Goal: Information Seeking & Learning: Find specific fact

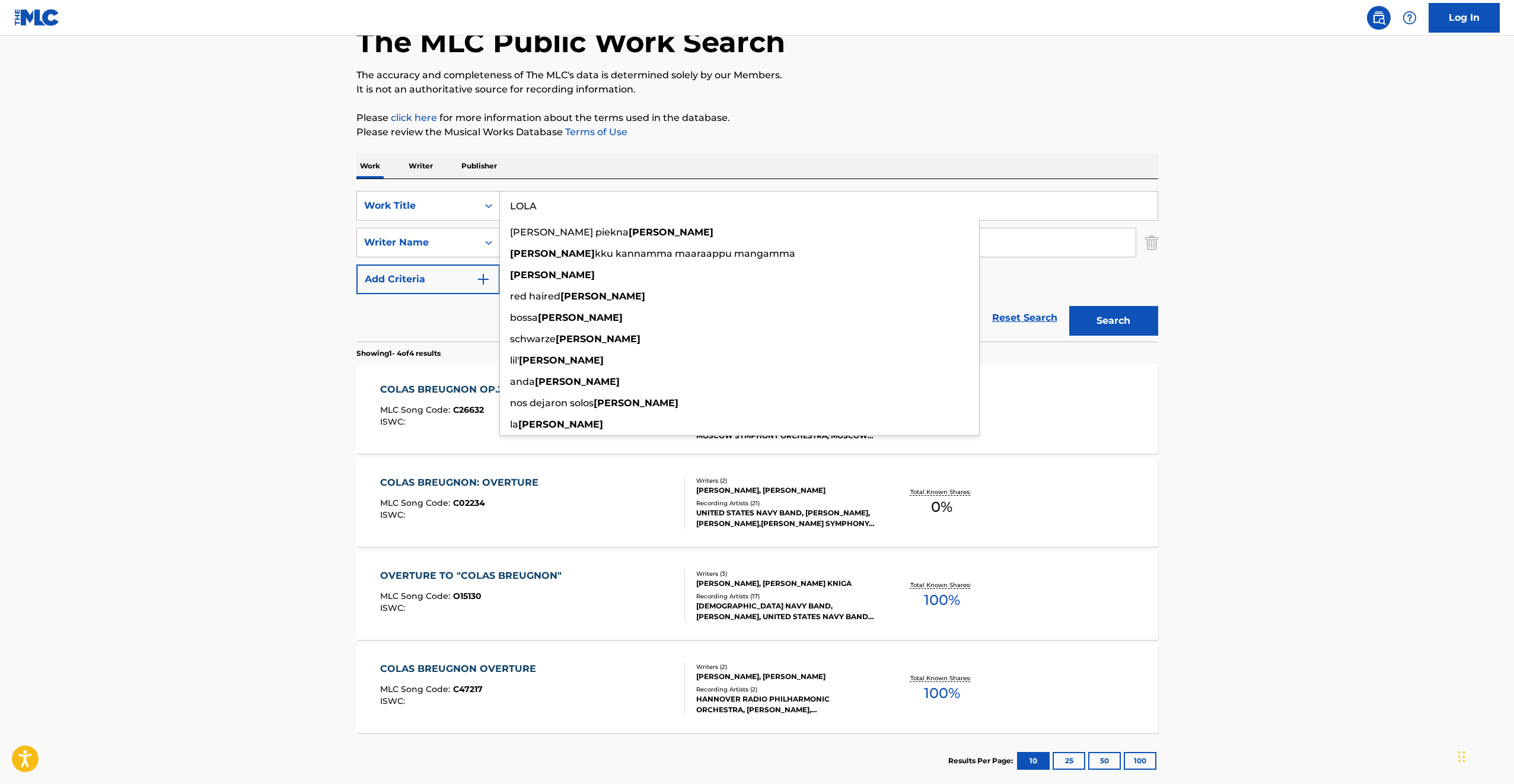
click at [273, 228] on main "The MLC Public Work Search The accuracy and completeness of The MLC's data is d…" at bounding box center [757, 378] width 1514 height 832
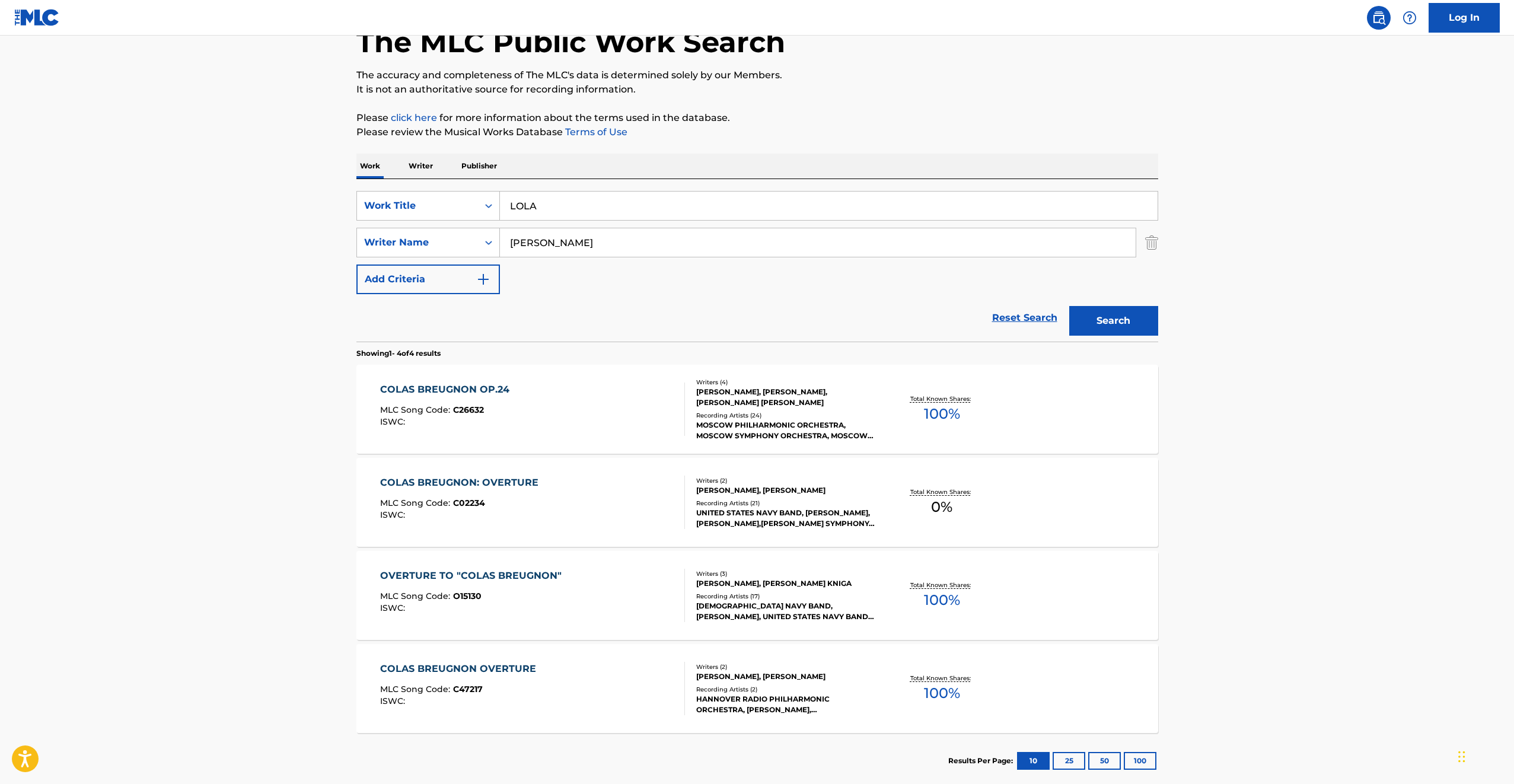
click at [613, 232] on input "[PERSON_NAME]" at bounding box center [818, 243] width 636 height 29
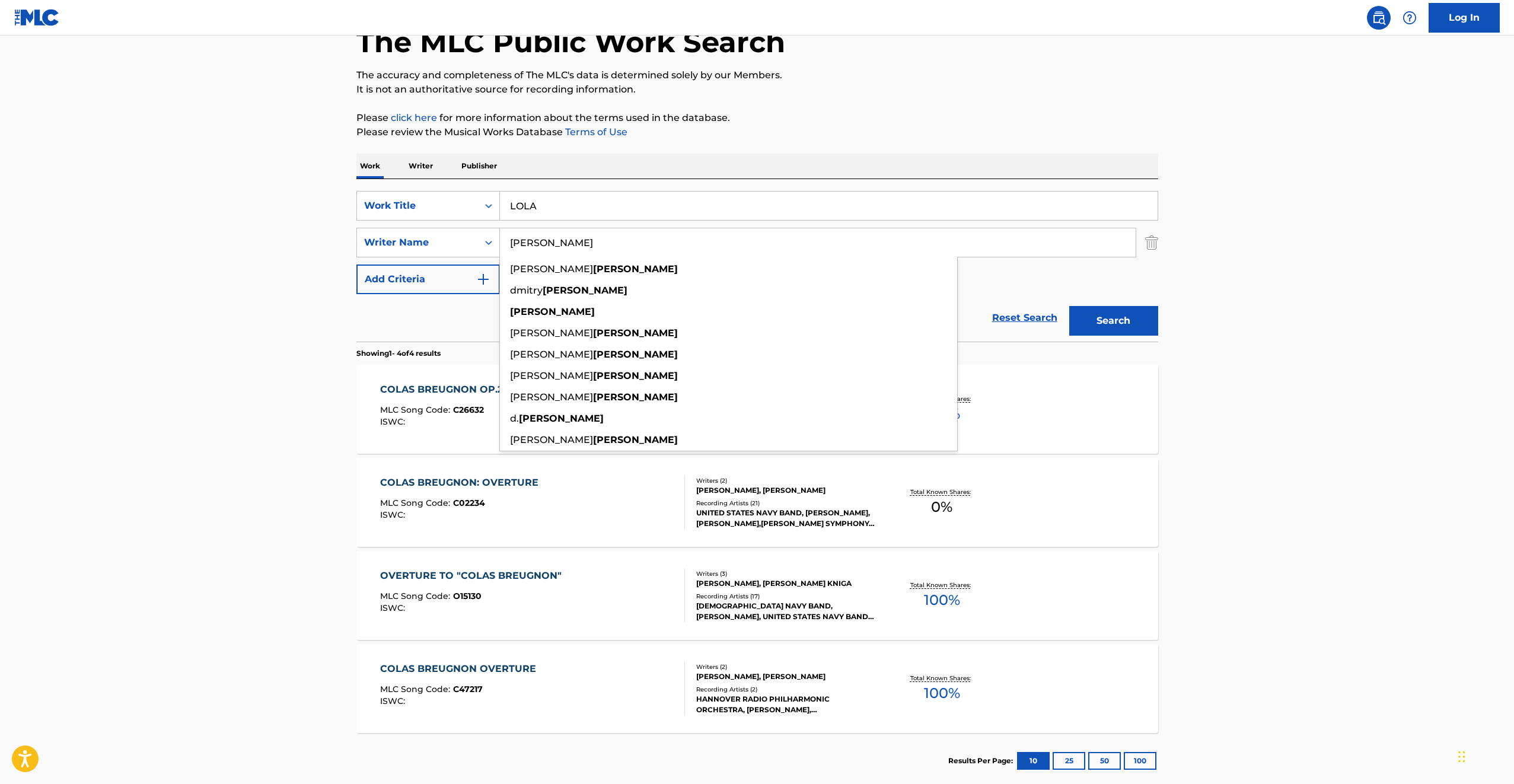
click at [613, 232] on input "[PERSON_NAME]" at bounding box center [818, 243] width 636 height 29
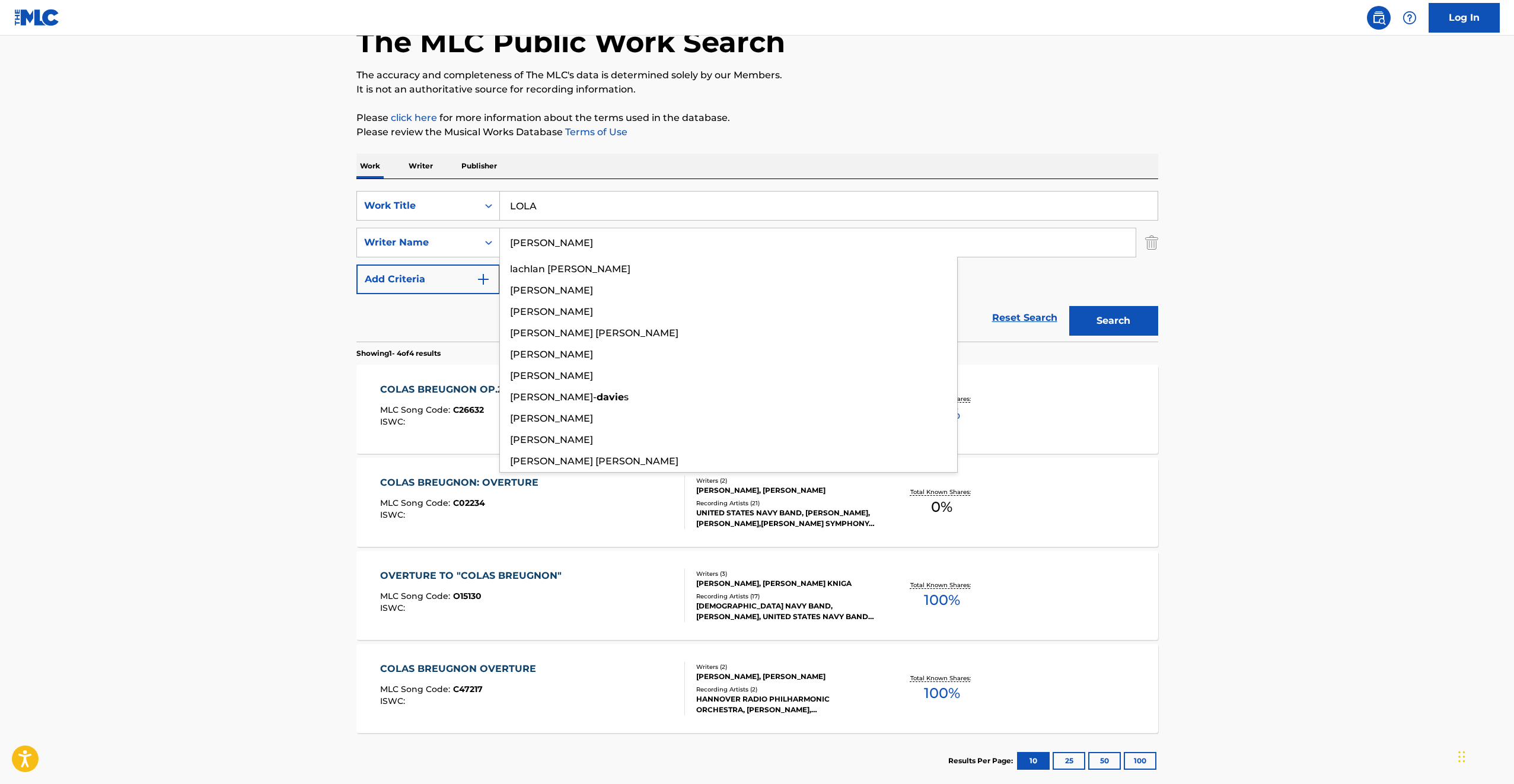
type input "[PERSON_NAME]"
click at [1070, 306] on button "Search" at bounding box center [1114, 321] width 89 height 29
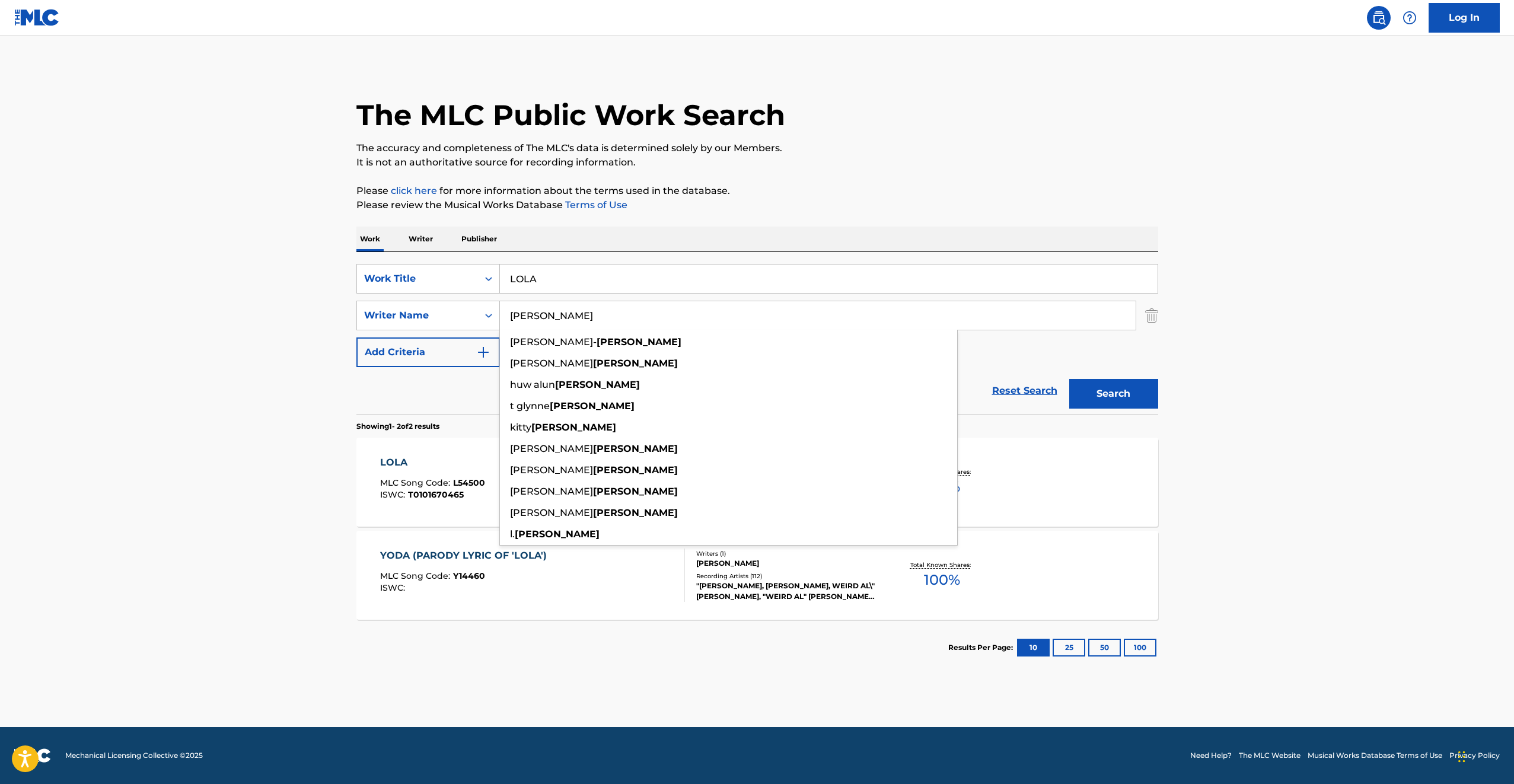
click at [156, 366] on main "The MLC Public Work Search The accuracy and completeness of The MLC's data is d…" at bounding box center [757, 381] width 1514 height 691
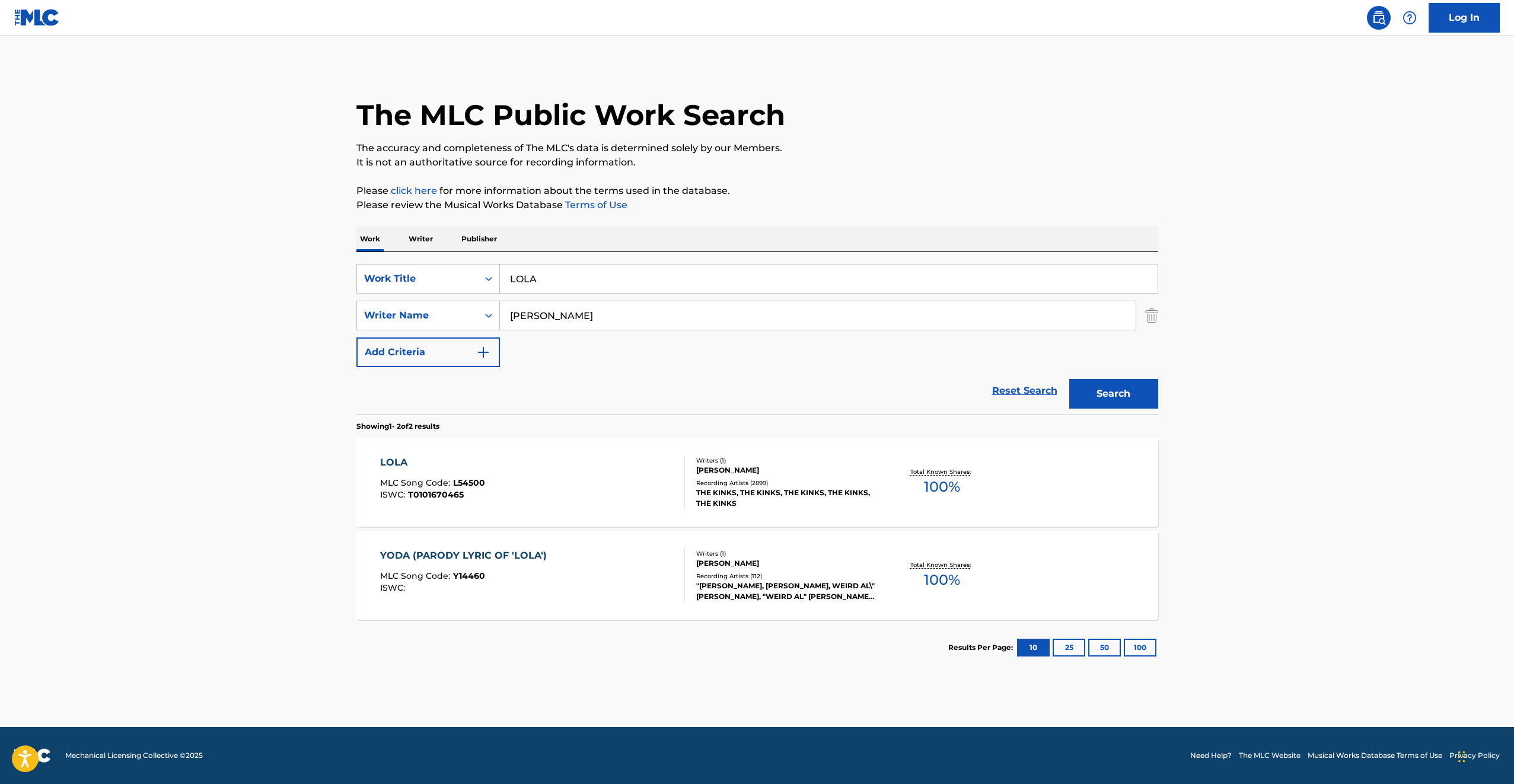
click at [589, 478] on div "LOLA MLC Song Code : L54500 ISWC : T0101670465" at bounding box center [533, 482] width 305 height 53
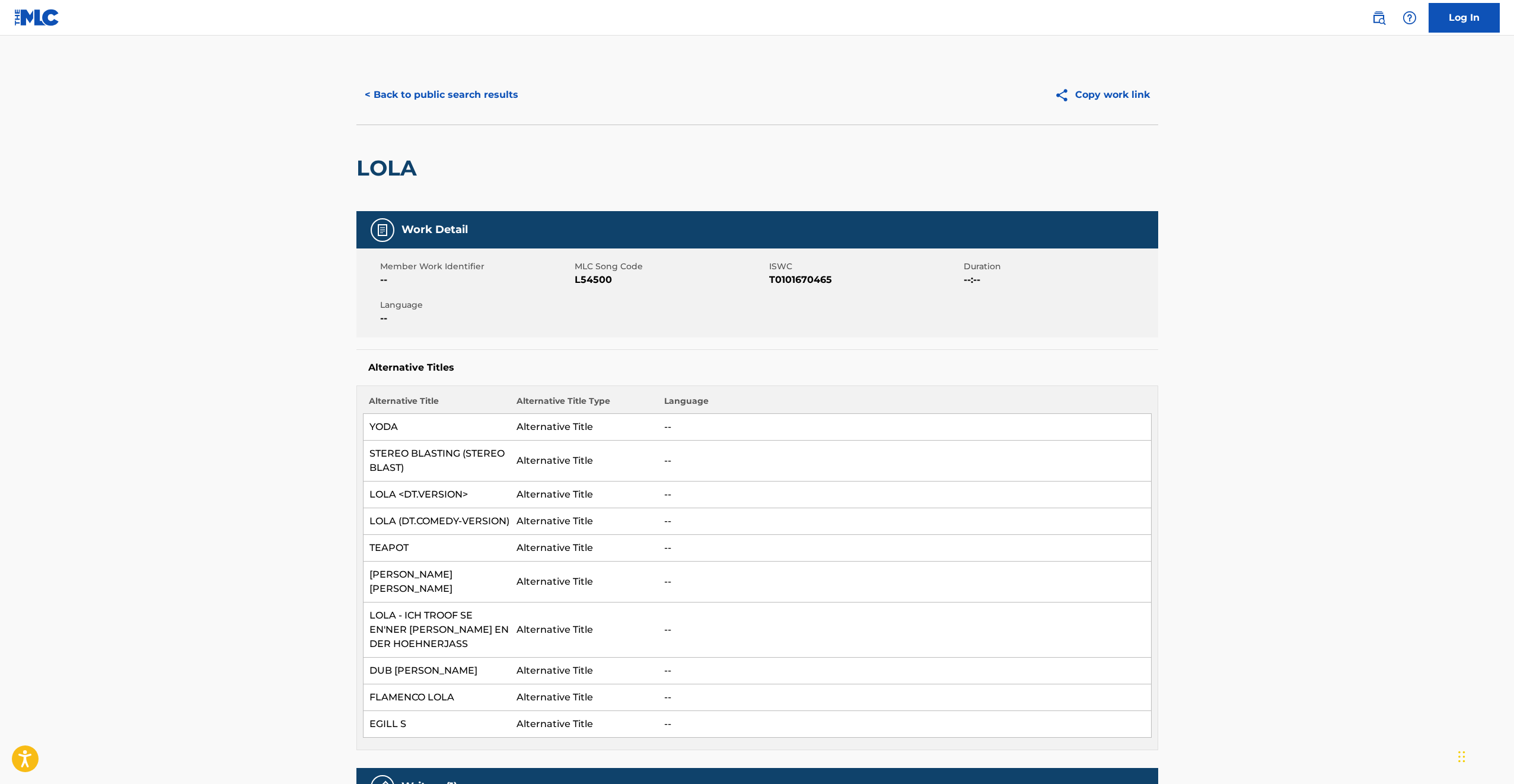
click at [586, 278] on span "L54500" at bounding box center [670, 280] width 191 height 14
copy span "L54500"
click at [784, 290] on div "Member Work Identifier -- MLC Song Code L54500 ISWC T0101670465 Duration --:-- …" at bounding box center [757, 293] width 802 height 89
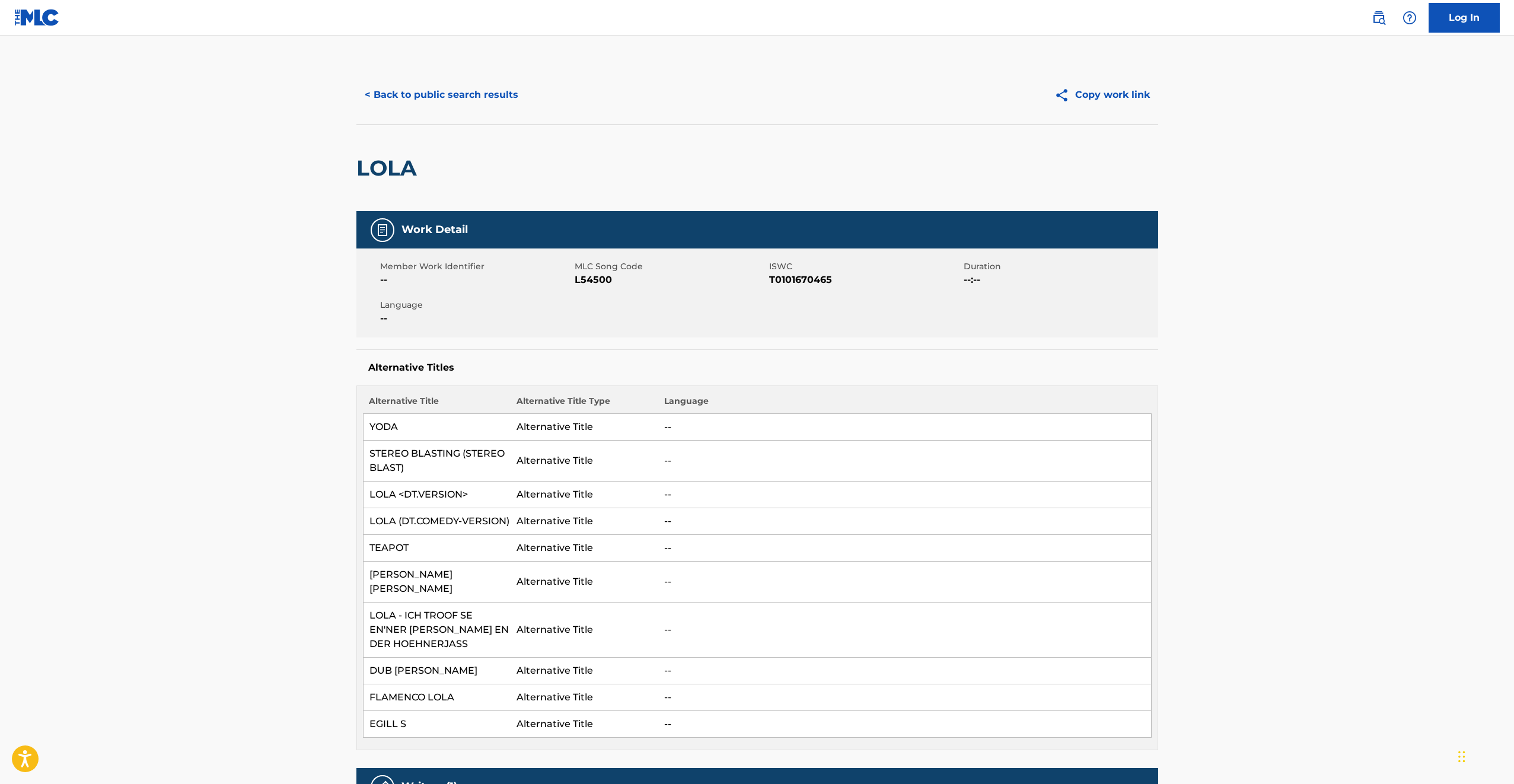
click at [788, 278] on span "T0101670465" at bounding box center [865, 280] width 191 height 14
copy span "T0101670465"
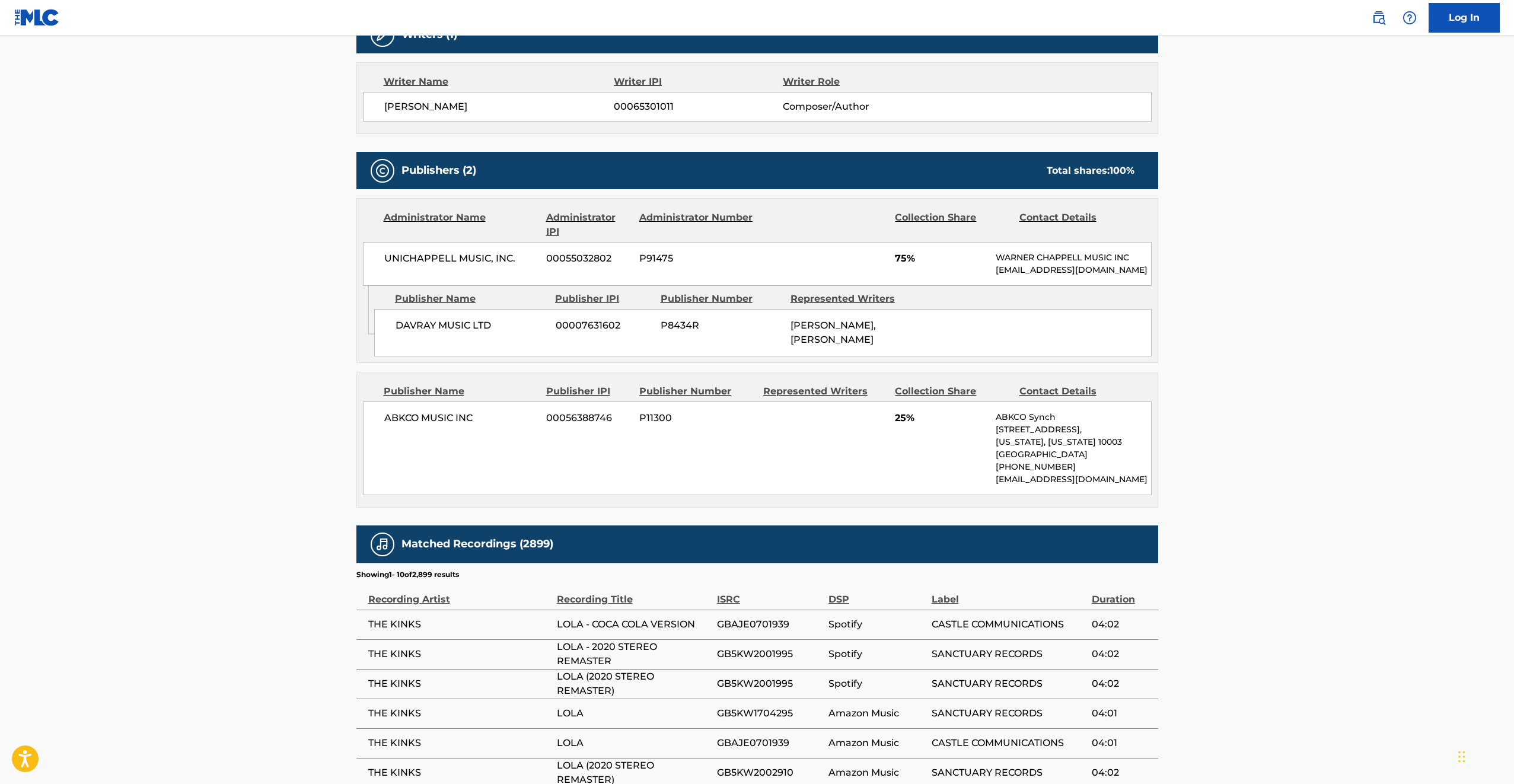
scroll to position [751, 0]
